Goal: Information Seeking & Learning: Learn about a topic

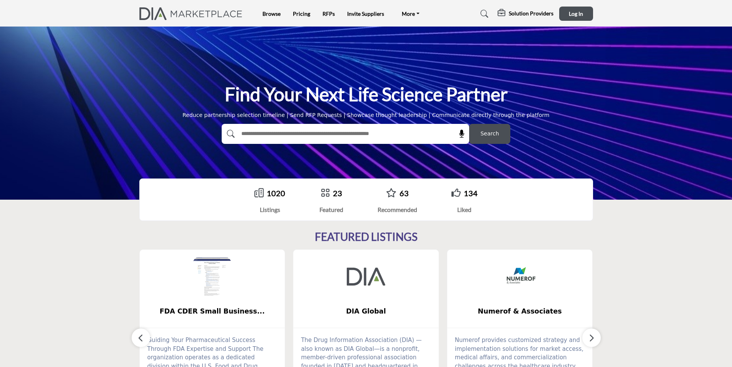
click at [327, 136] on input "text" at bounding box center [329, 134] width 184 height 12
type input "**********"
click at [485, 130] on span "Search" at bounding box center [489, 134] width 18 height 8
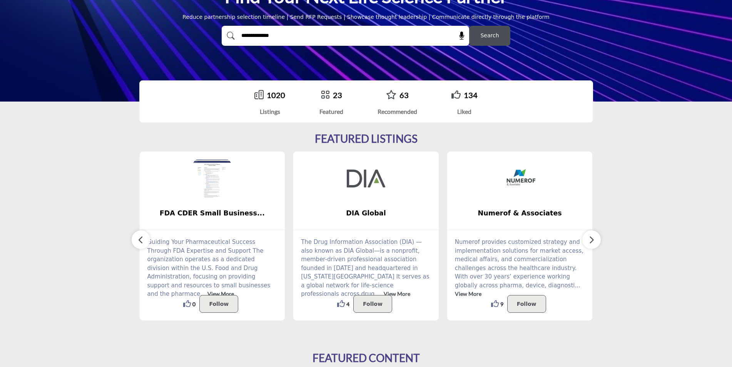
scroll to position [231, 0]
